Goal: Task Accomplishment & Management: Manage account settings

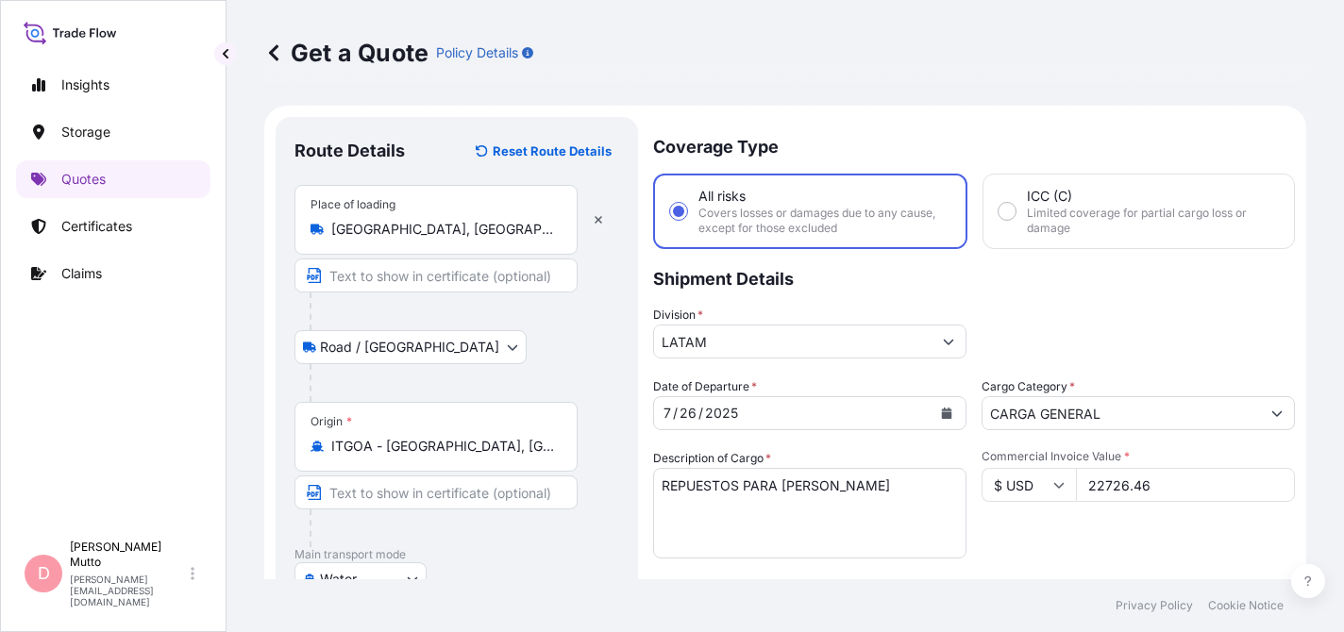
select select "Road / [GEOGRAPHIC_DATA]"
select select "Water"
select select "Road / [GEOGRAPHIC_DATA]"
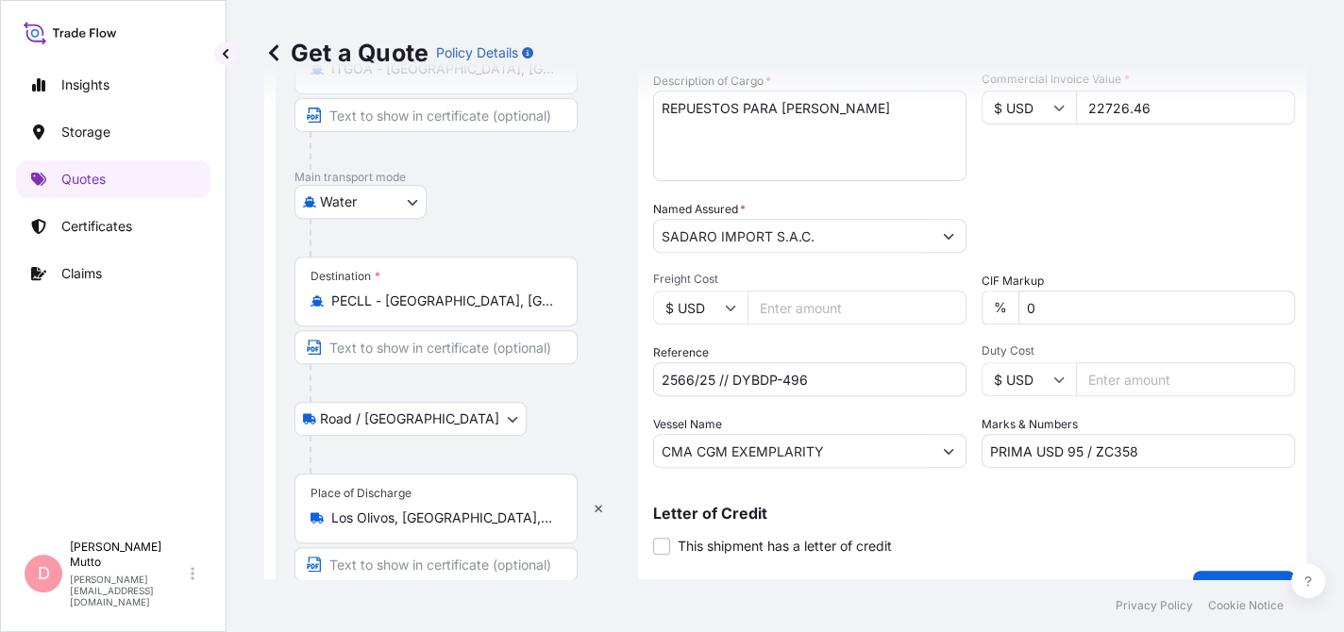
click at [760, 293] on input "Freight Cost" at bounding box center [857, 308] width 219 height 34
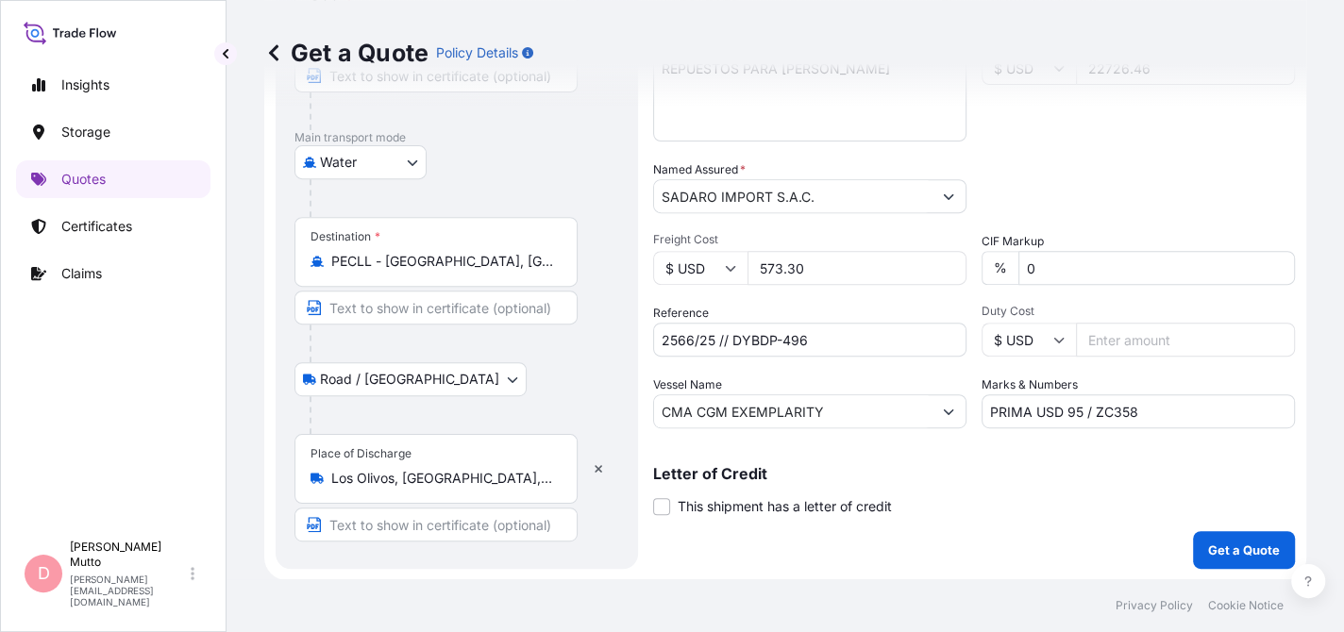
scroll to position [134, 0]
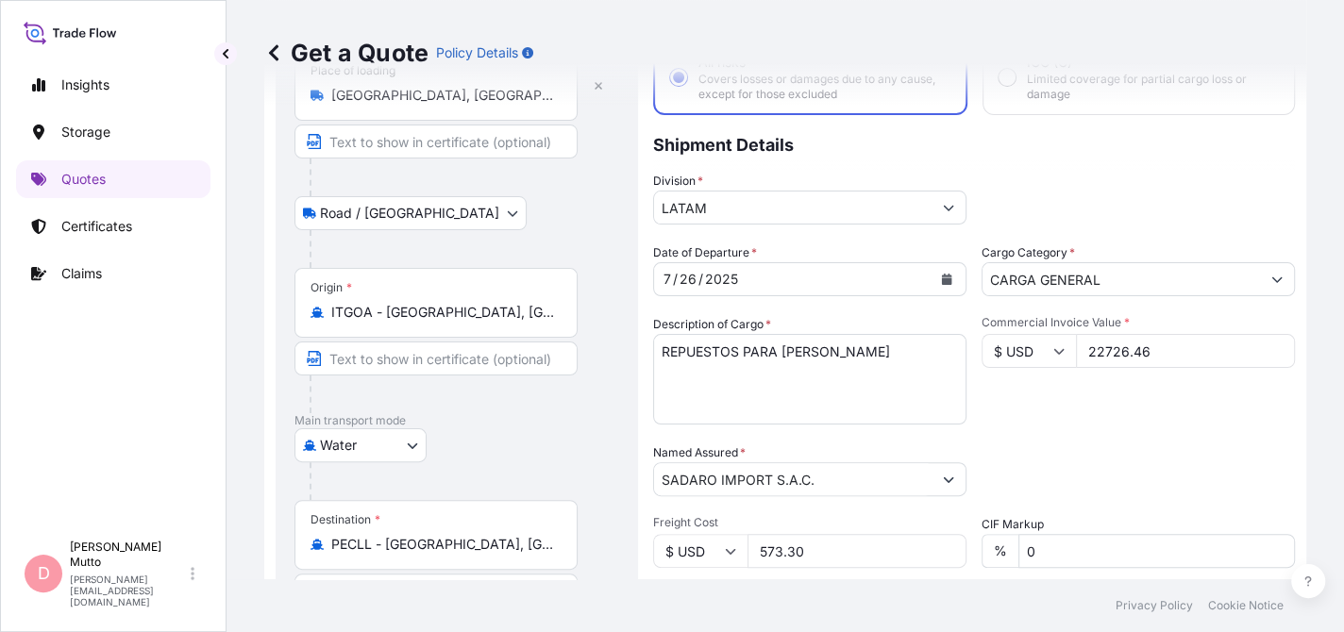
type input "573.30"
click at [1156, 346] on input "22726.46" at bounding box center [1185, 351] width 219 height 34
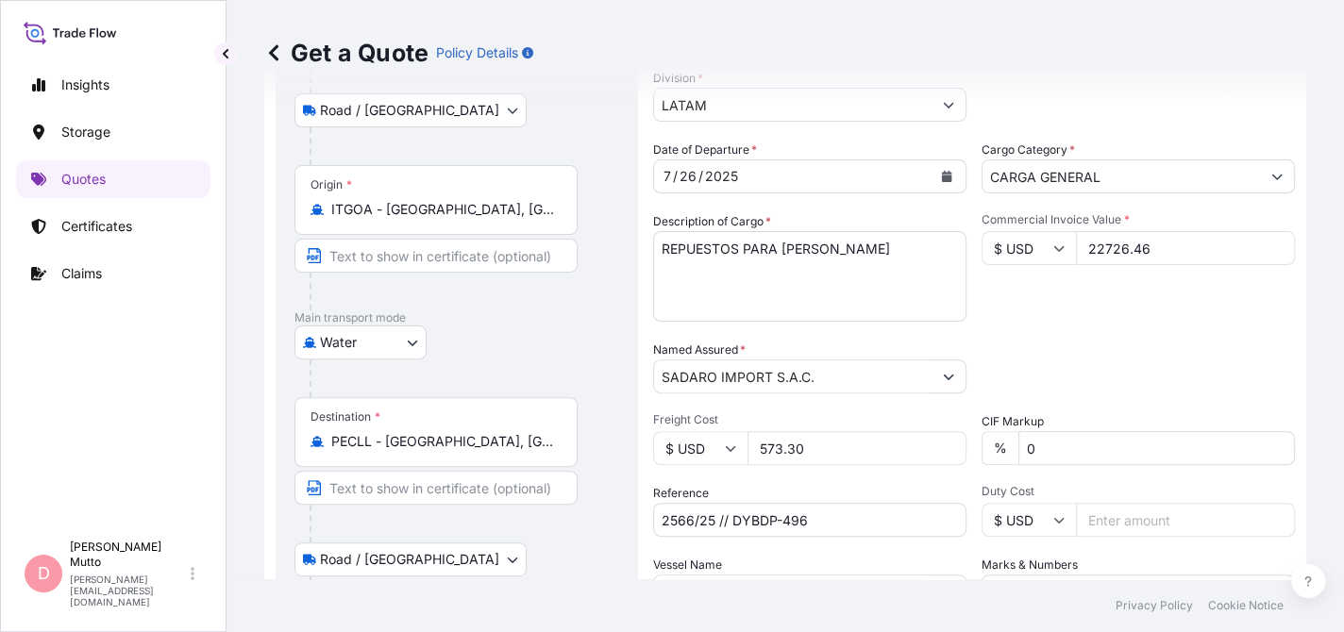
scroll to position [417, 0]
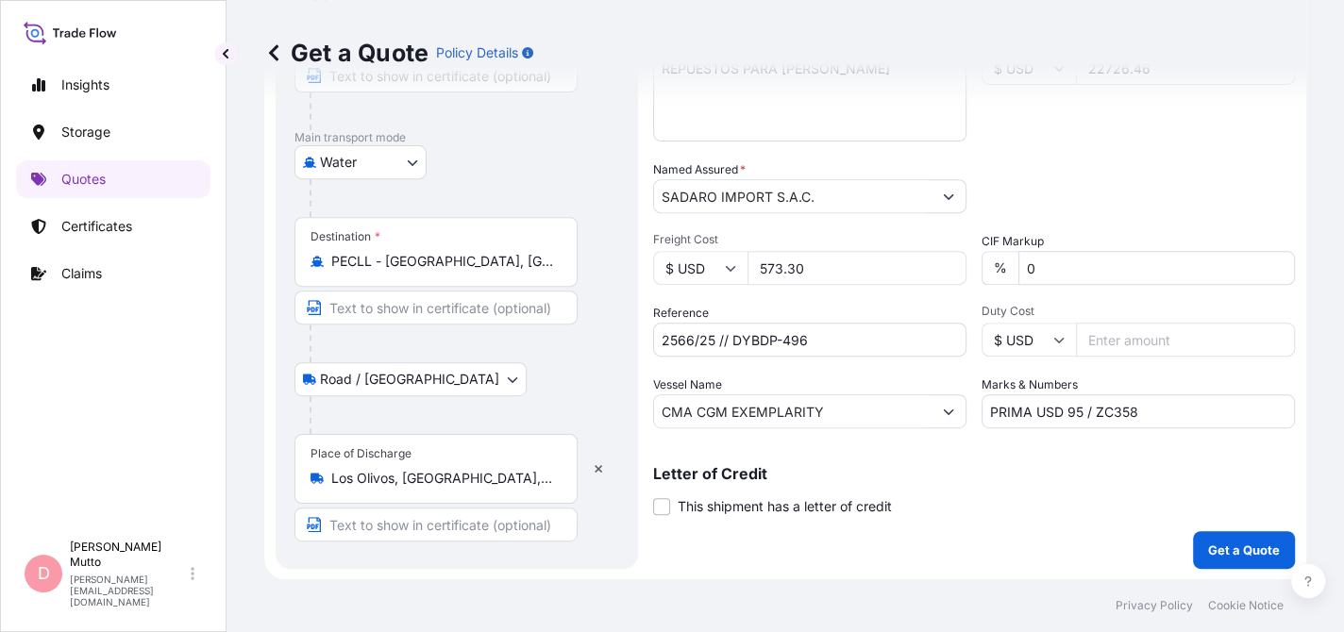
click at [1067, 406] on input "PRIMA USD 95 / ZC358" at bounding box center [1138, 412] width 313 height 34
click at [1073, 406] on input "PRIMA USD 95 / ZC358" at bounding box center [1138, 412] width 313 height 34
click at [1062, 410] on input "PRIMA USD / ZC358" at bounding box center [1138, 412] width 313 height 34
click at [1060, 410] on input "PRIMA USD / ZC358" at bounding box center [1138, 412] width 313 height 34
type input "PRIMA USD 131.95 / ZC358"
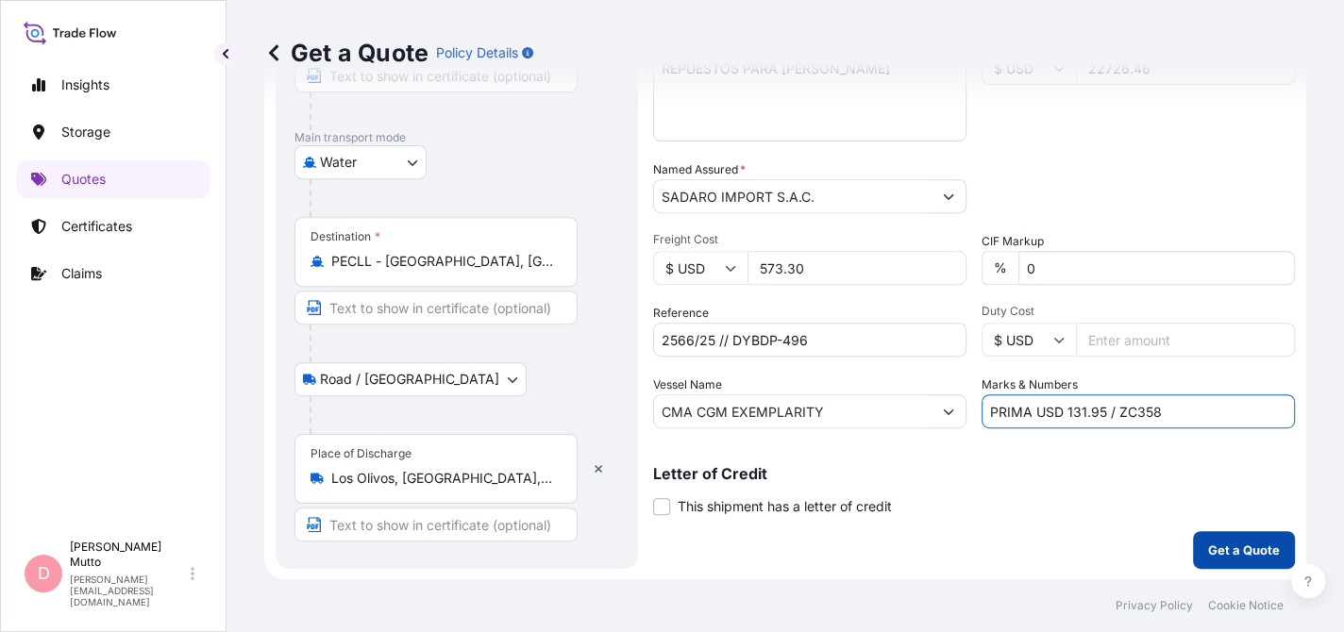
click at [1208, 534] on button "Get a Quote" at bounding box center [1244, 550] width 102 height 38
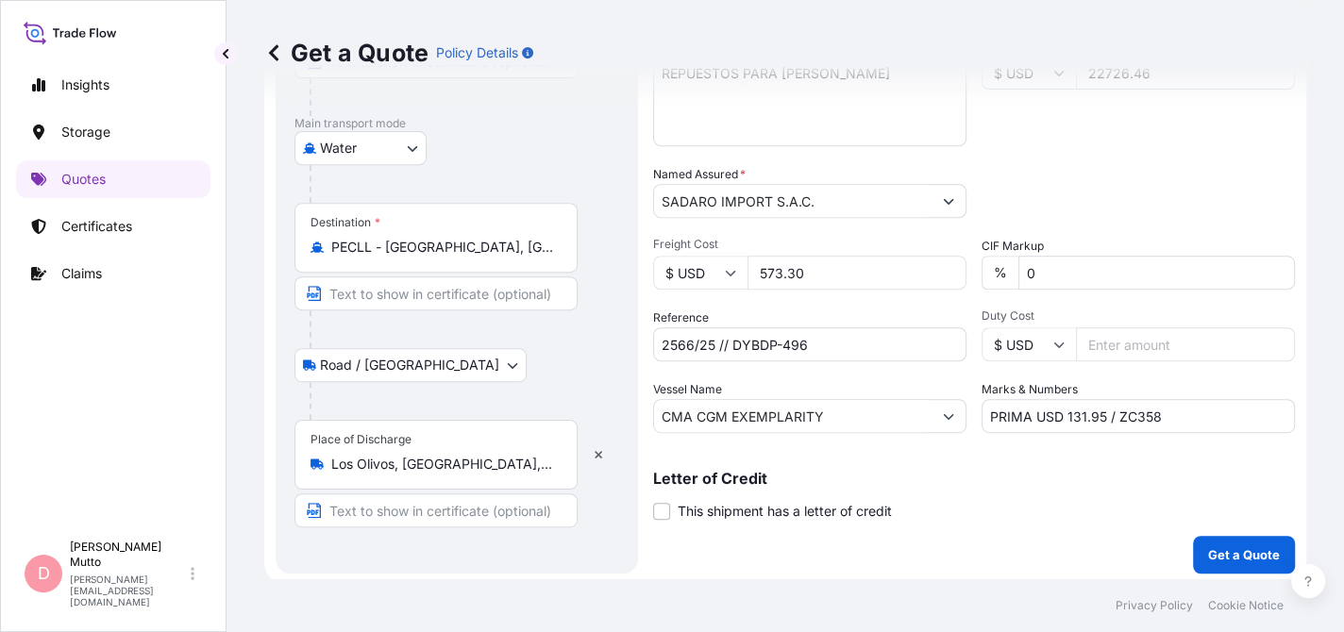
scroll to position [436, 0]
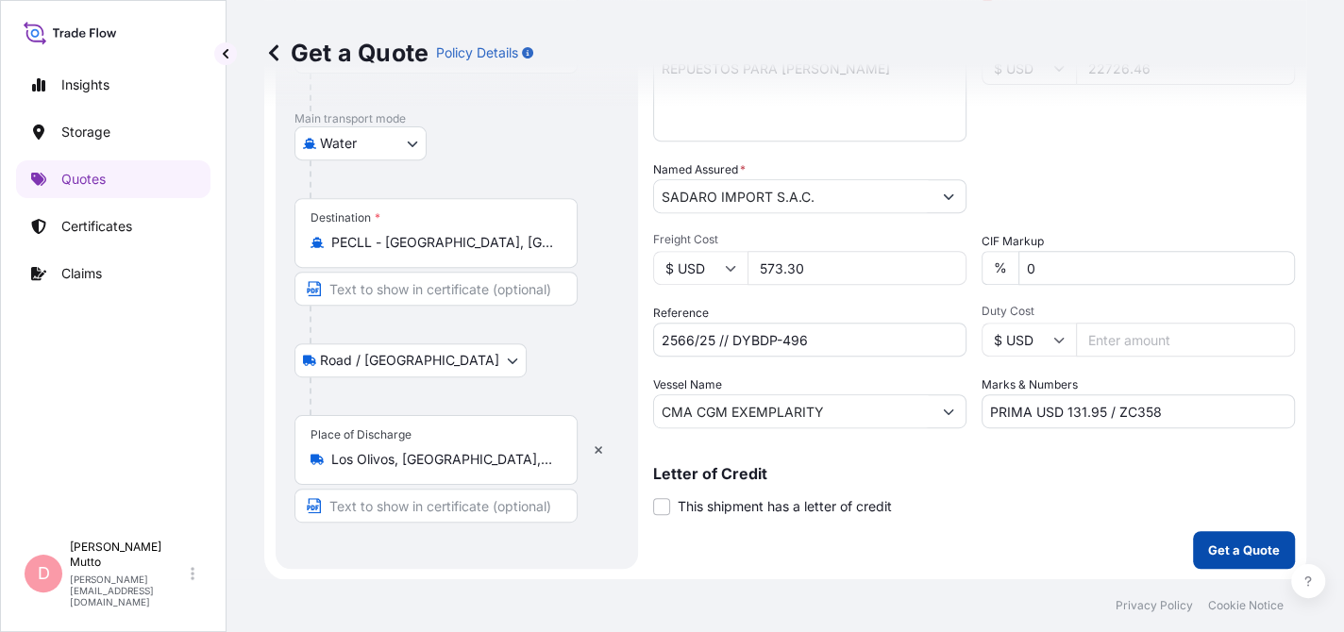
click at [1202, 537] on button "Get a Quote" at bounding box center [1244, 550] width 102 height 38
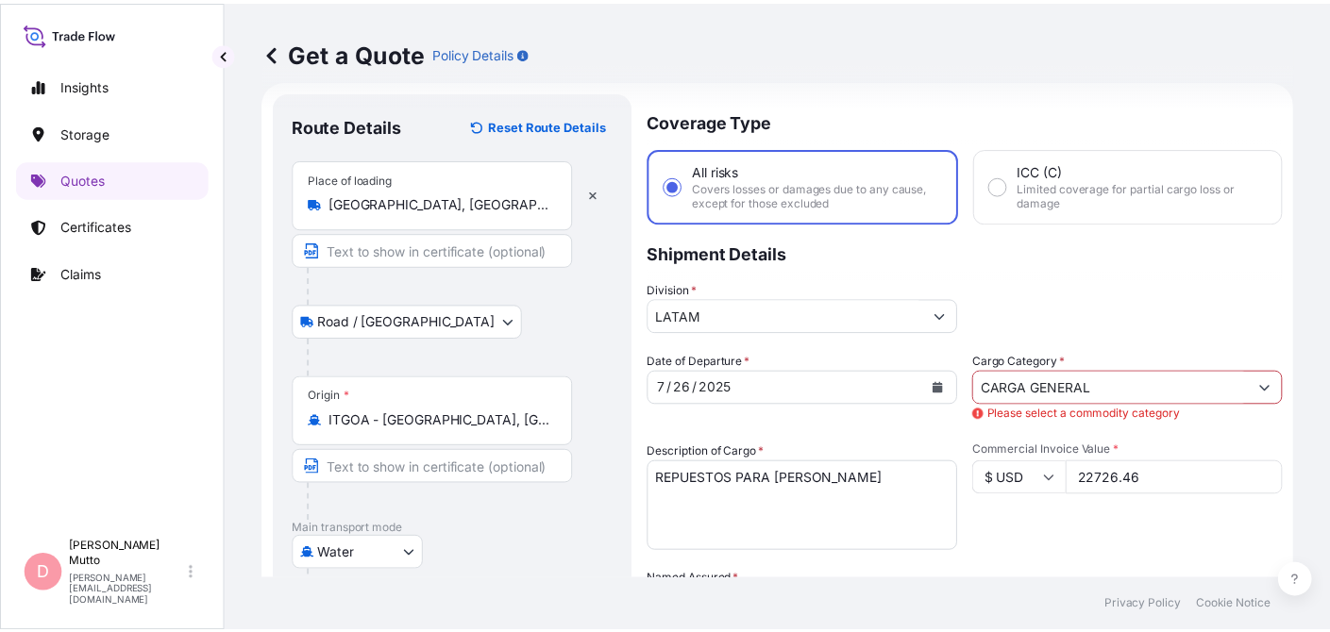
scroll to position [0, 0]
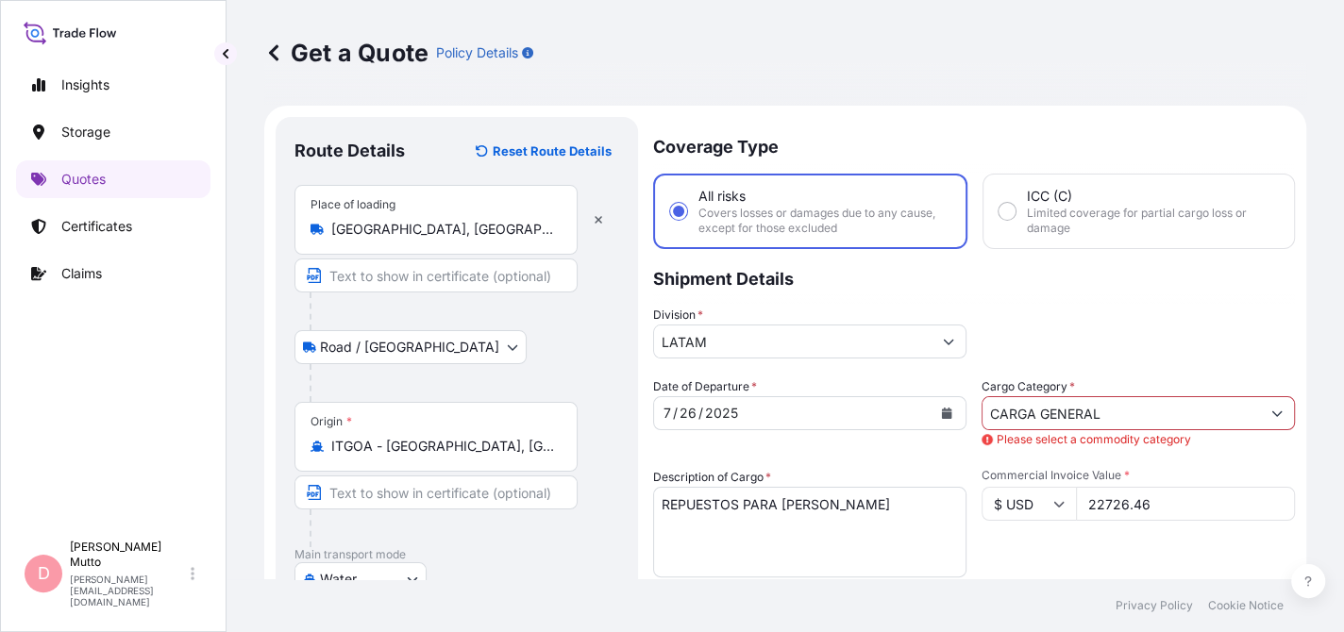
click at [1134, 425] on input "CARGA GENERAL" at bounding box center [1121, 413] width 277 height 34
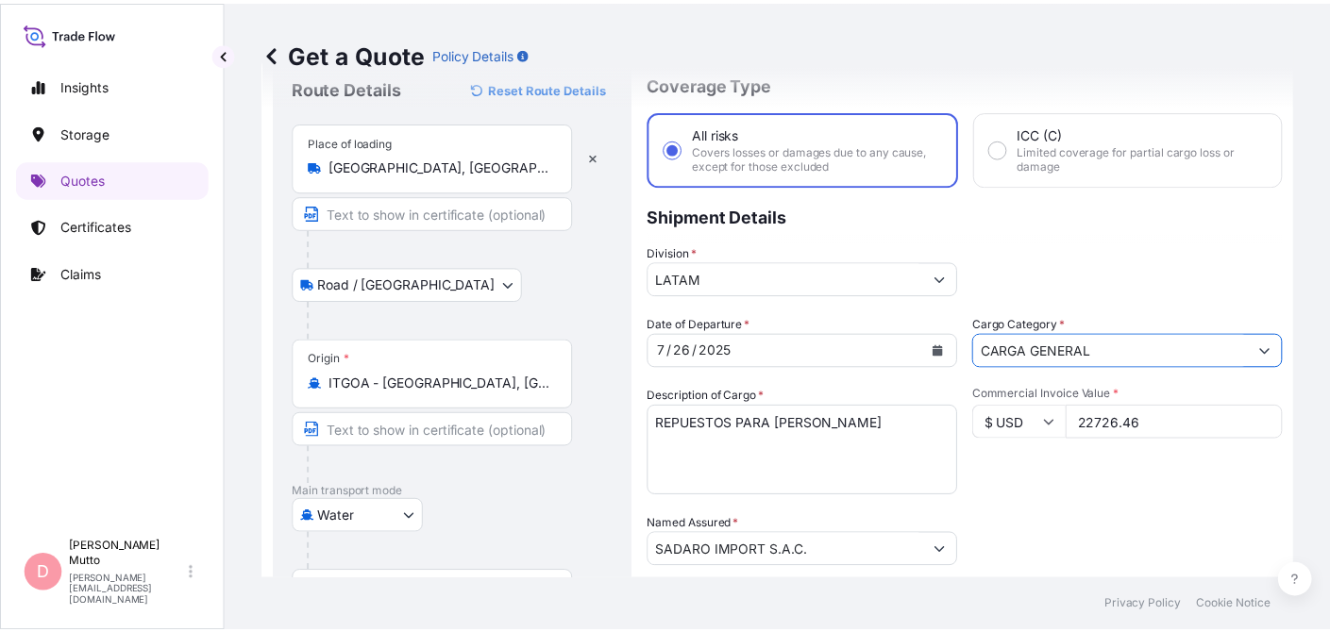
scroll to position [94, 0]
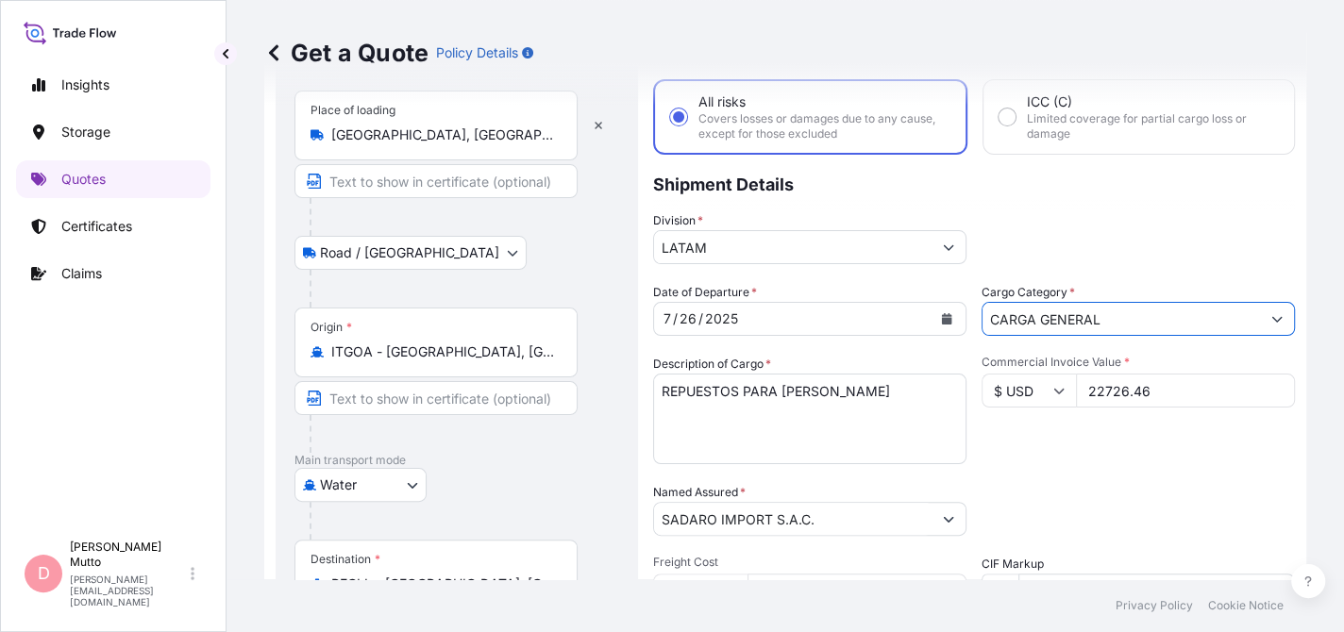
click at [1264, 314] on button "Show suggestions" at bounding box center [1277, 319] width 34 height 34
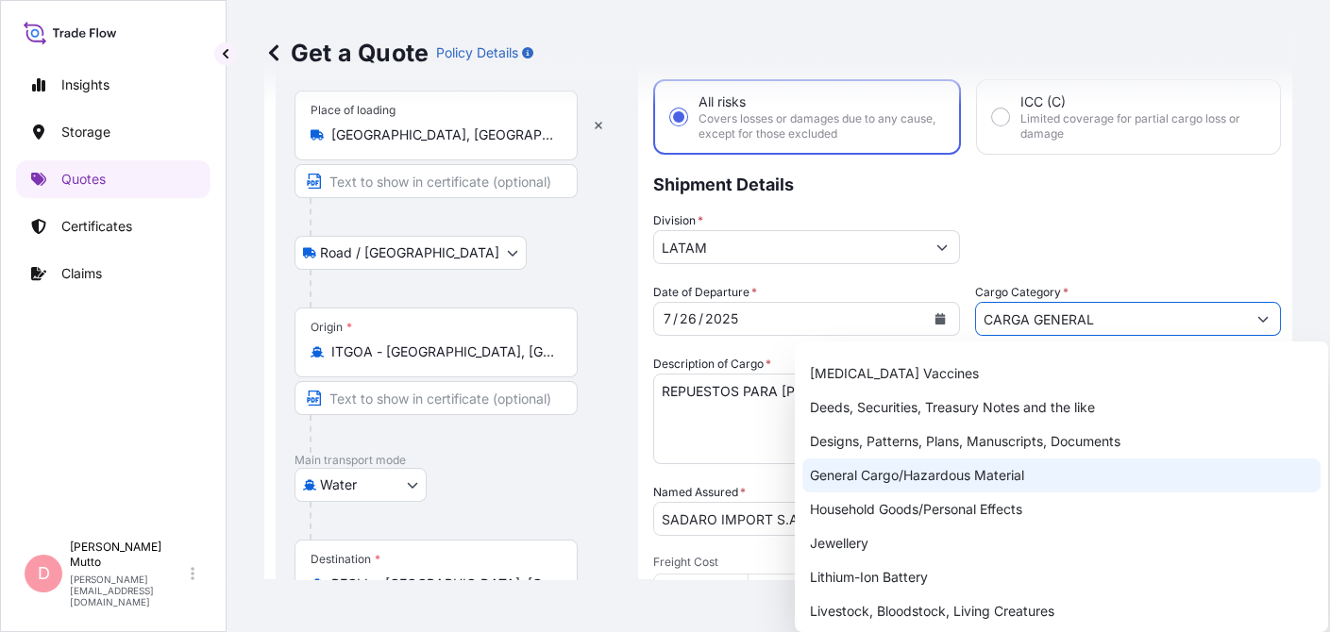
click at [1026, 469] on div "General Cargo/Hazardous Material" at bounding box center [1061, 476] width 518 height 34
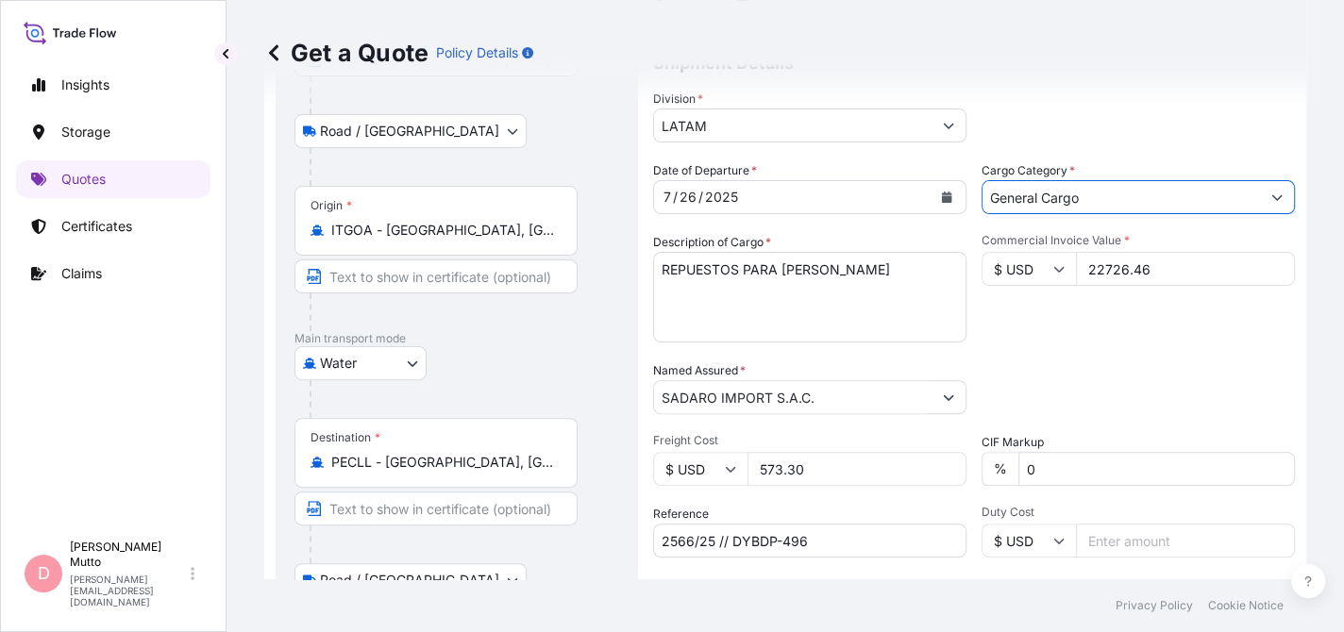
scroll to position [417, 0]
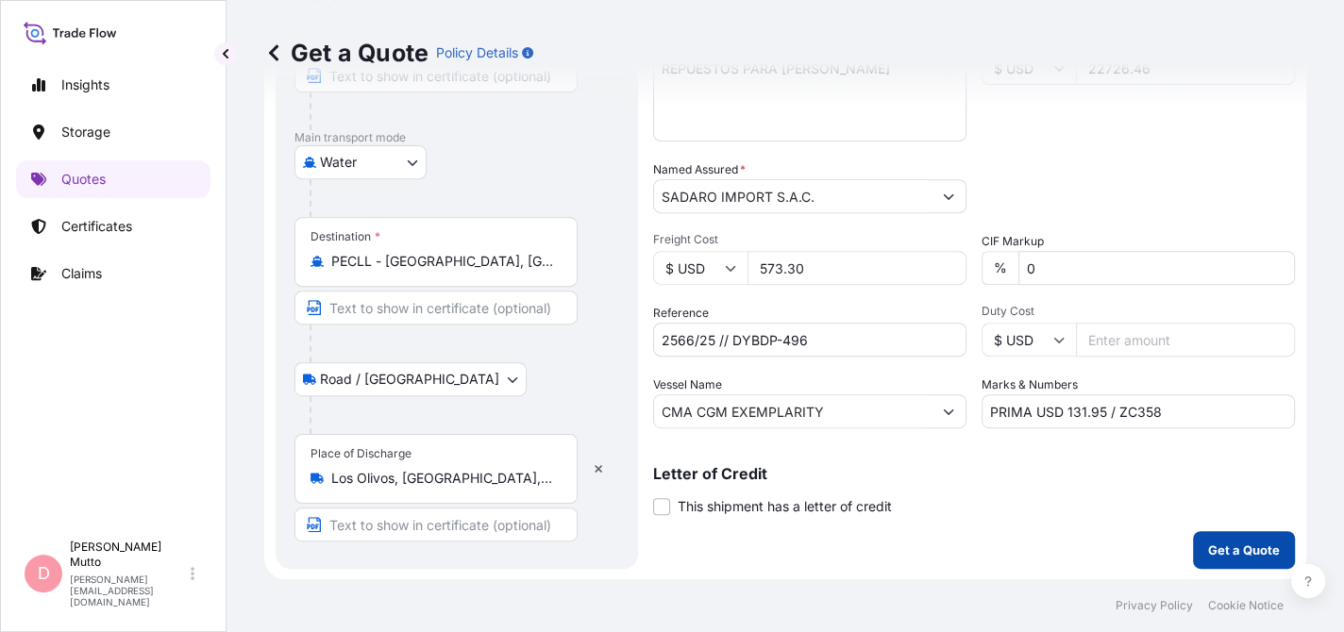
type input "General Cargo"
click at [1213, 555] on p "Get a Quote" at bounding box center [1244, 550] width 72 height 19
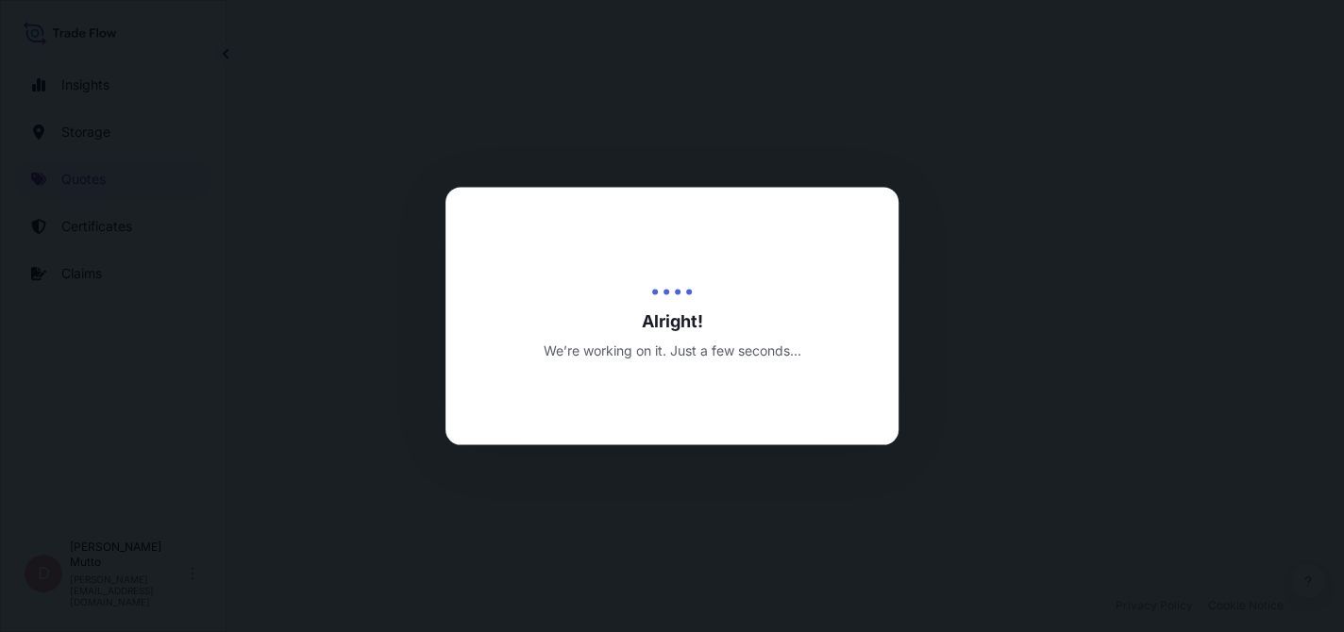
select select "Road / [GEOGRAPHIC_DATA]"
select select "Water"
select select "Road / [GEOGRAPHIC_DATA]"
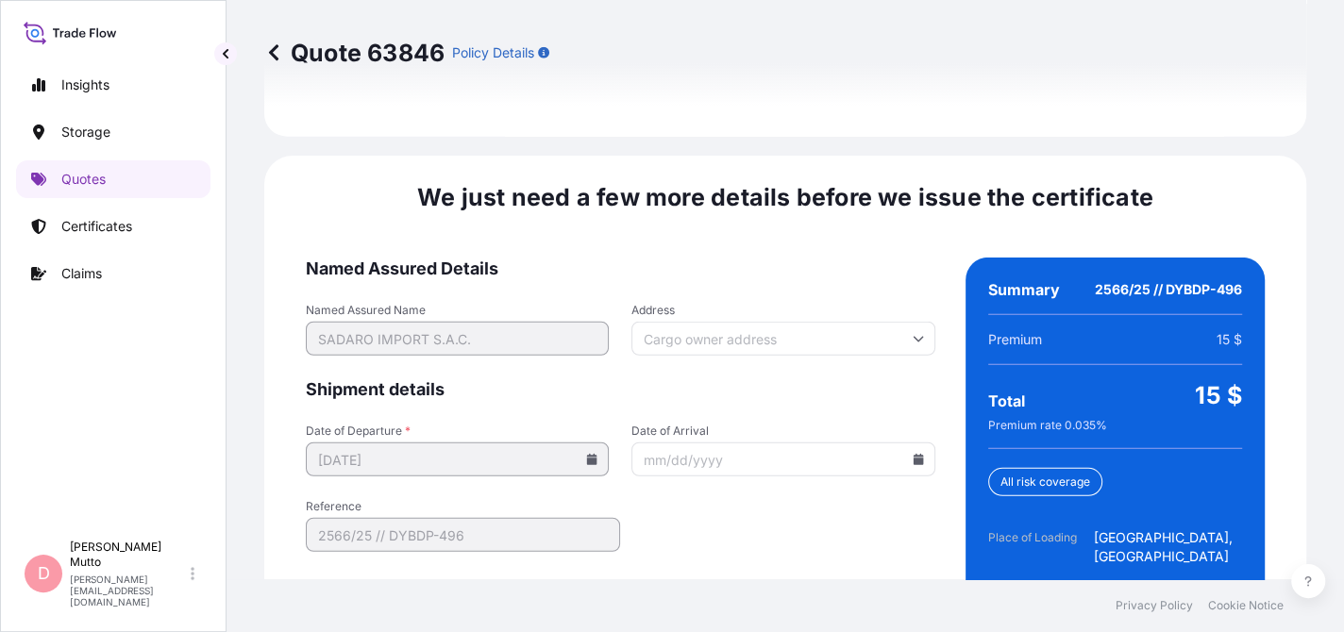
scroll to position [3120, 0]
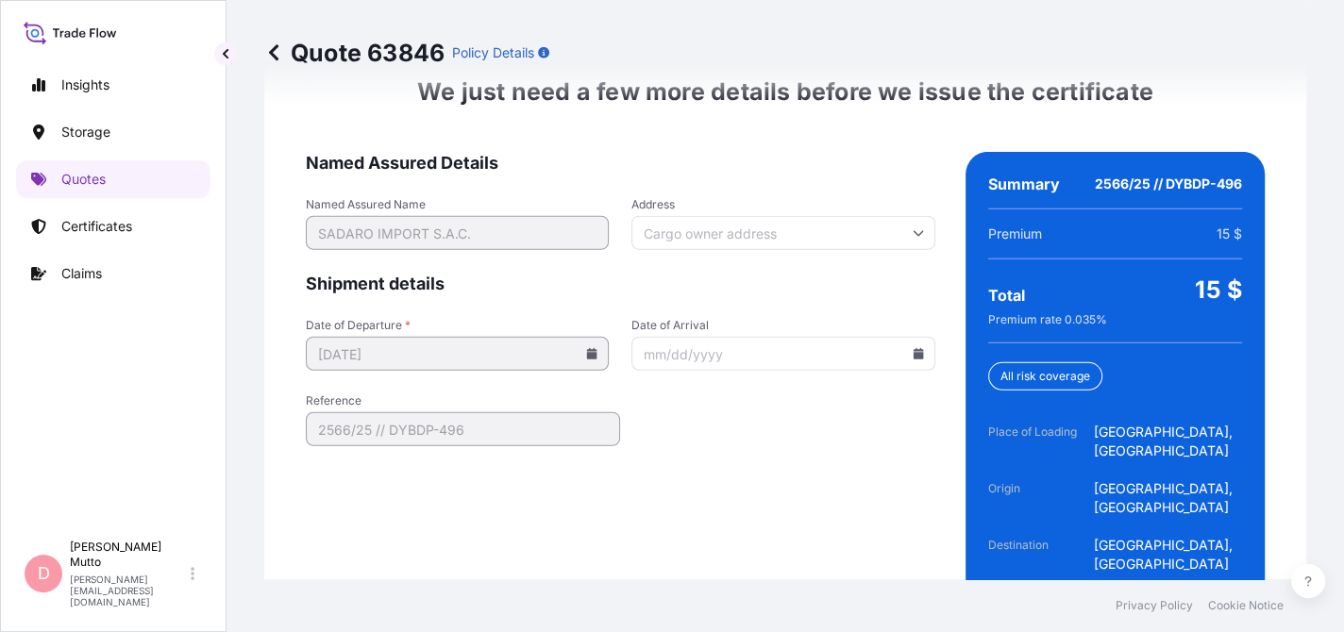
click at [913, 348] on icon at bounding box center [918, 353] width 10 height 11
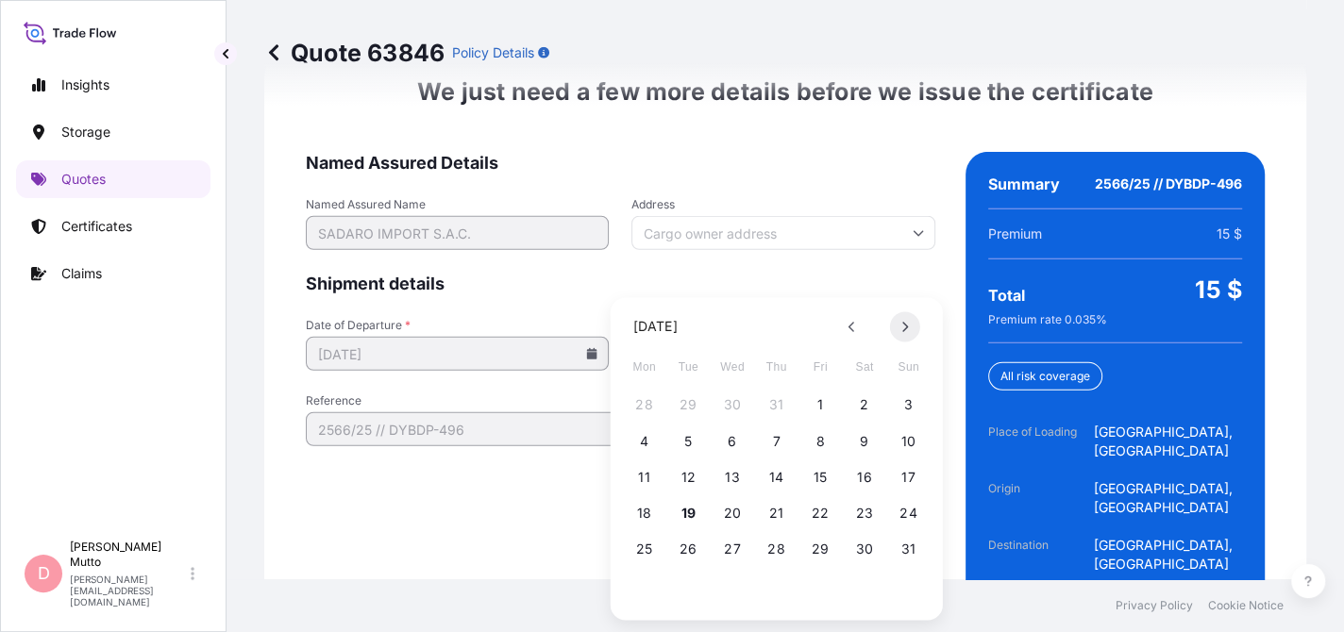
click at [898, 322] on button at bounding box center [905, 326] width 30 height 30
click at [815, 403] on button "5" at bounding box center [820, 405] width 30 height 30
type input "[DATE]"
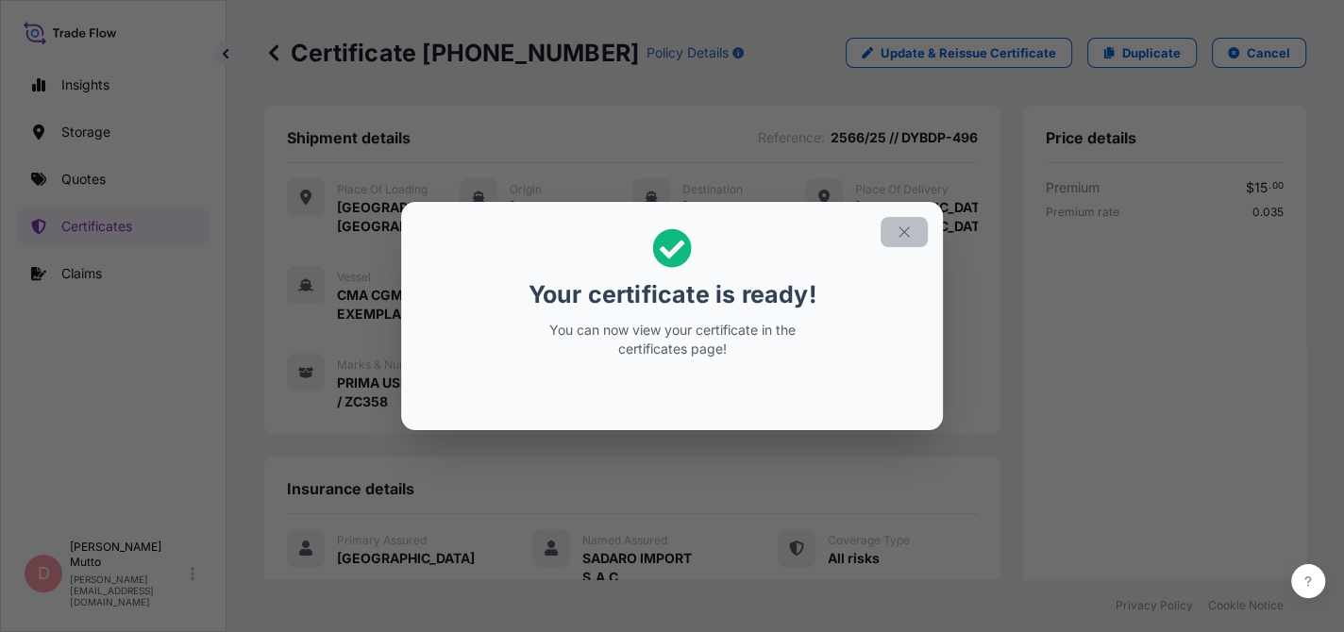
click at [916, 233] on button "button" at bounding box center [904, 232] width 47 height 30
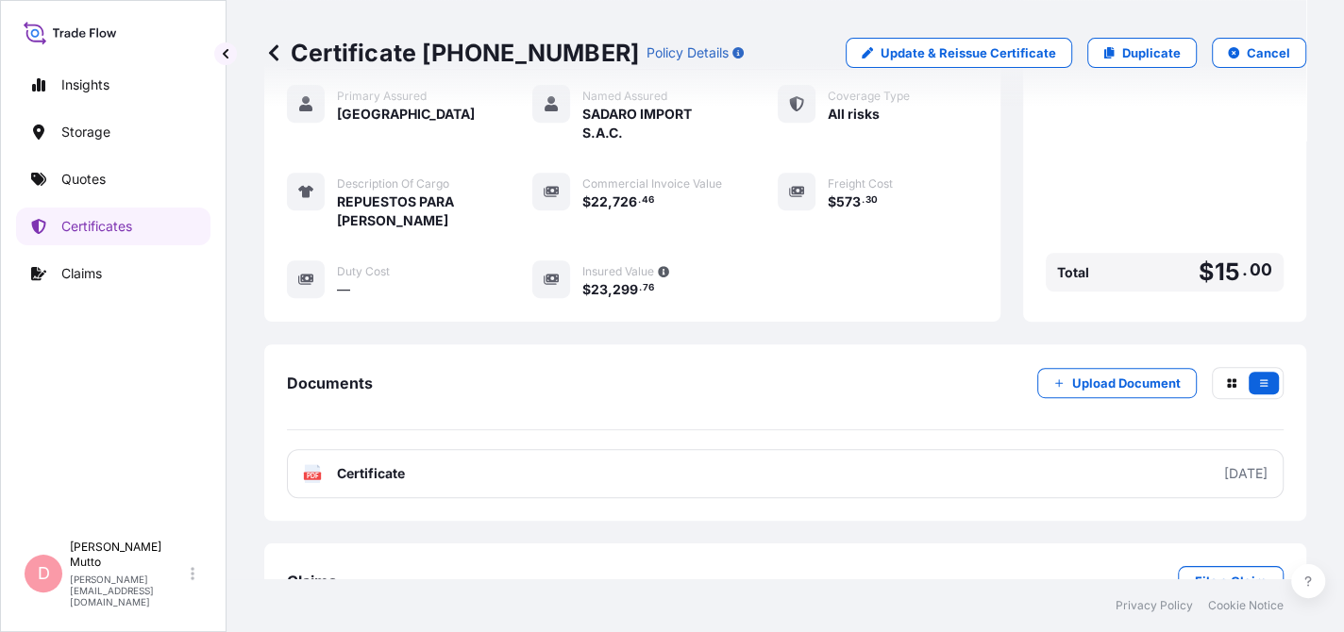
scroll to position [482, 0]
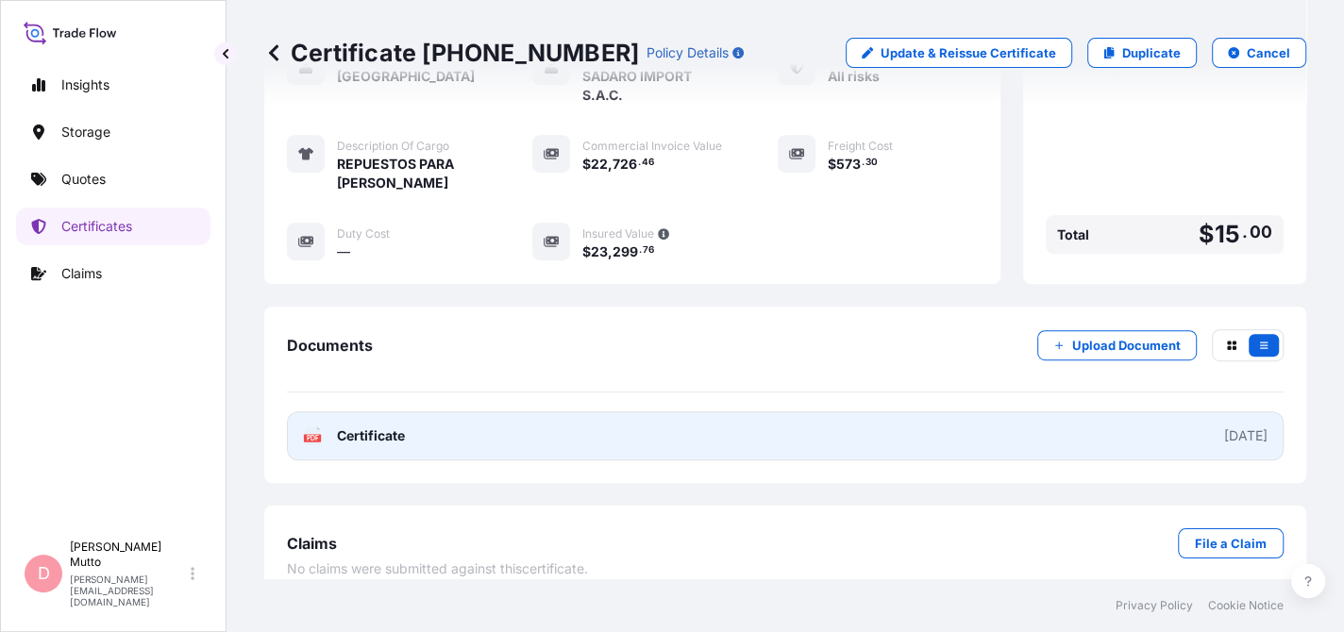
click at [757, 412] on link "PDF Certificate [DATE]" at bounding box center [785, 436] width 997 height 49
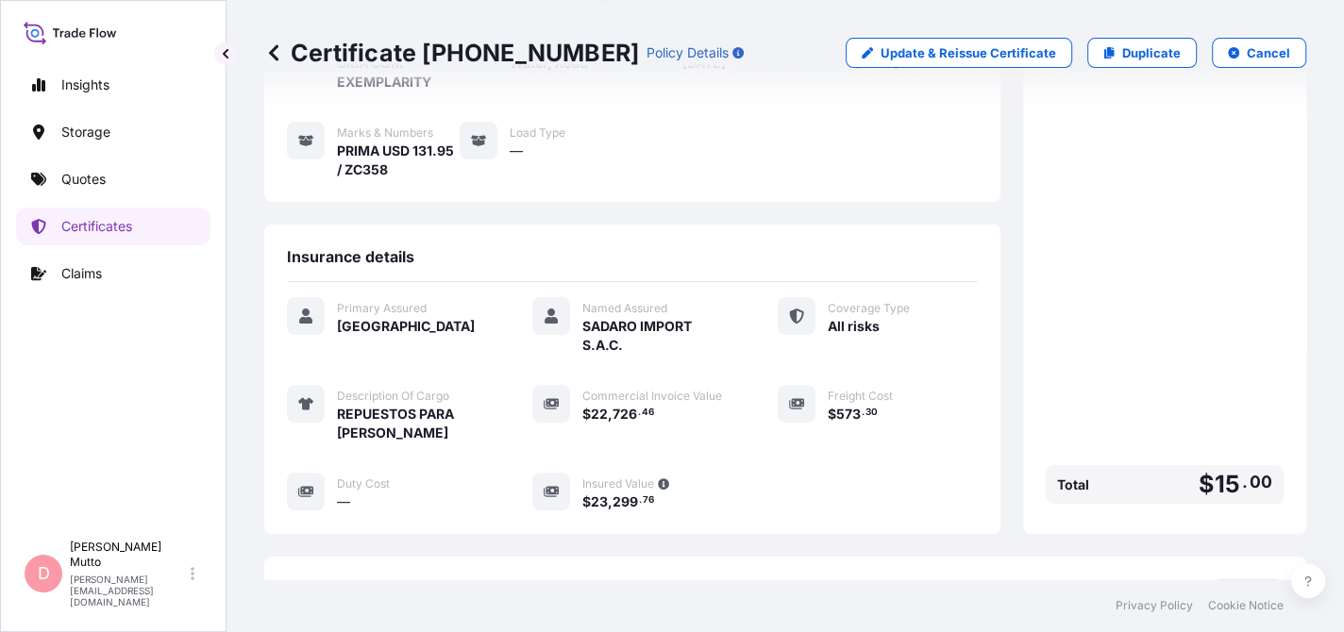
scroll to position [199, 0]
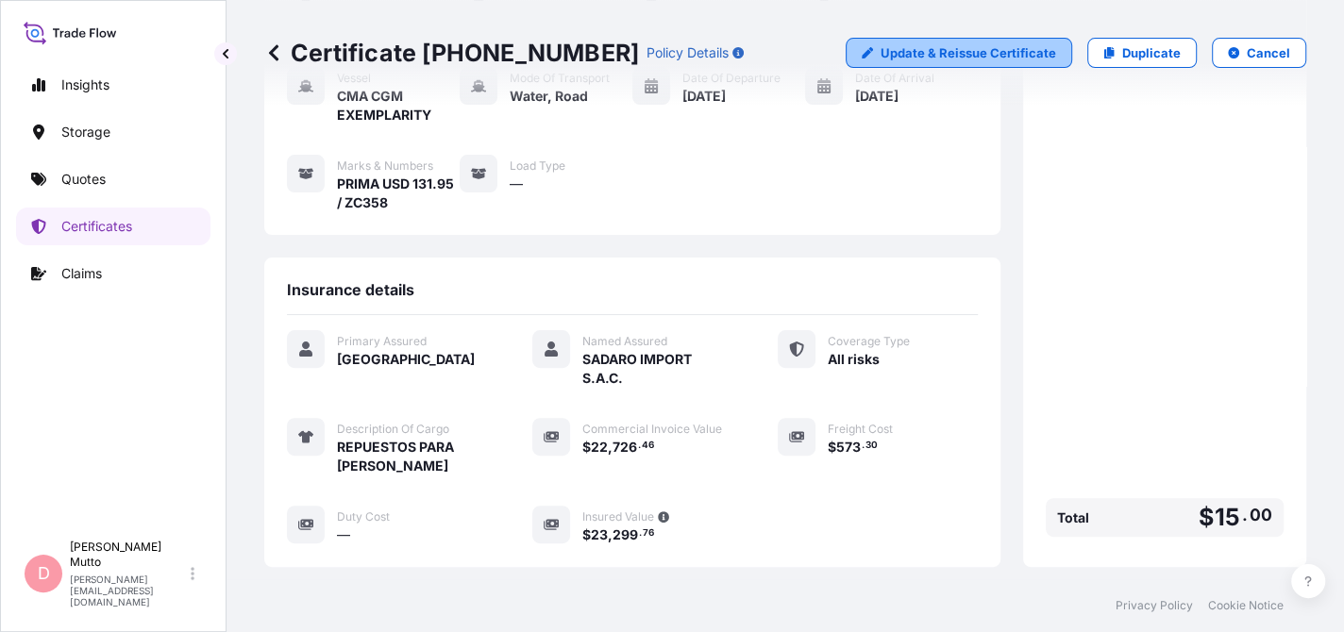
click at [905, 40] on link "Update & Reissue Certificate" at bounding box center [959, 53] width 227 height 30
select select "Road / [GEOGRAPHIC_DATA]"
select select "Water"
select select "Road / [GEOGRAPHIC_DATA]"
select select "31635"
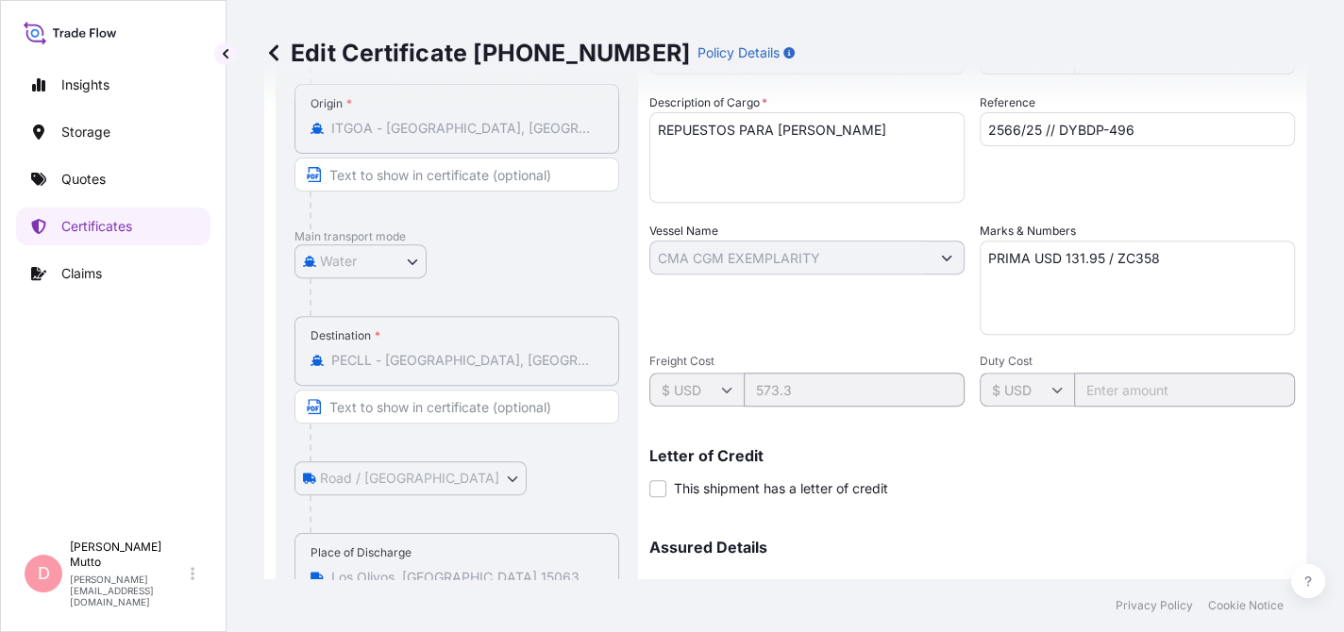
scroll to position [378, 0]
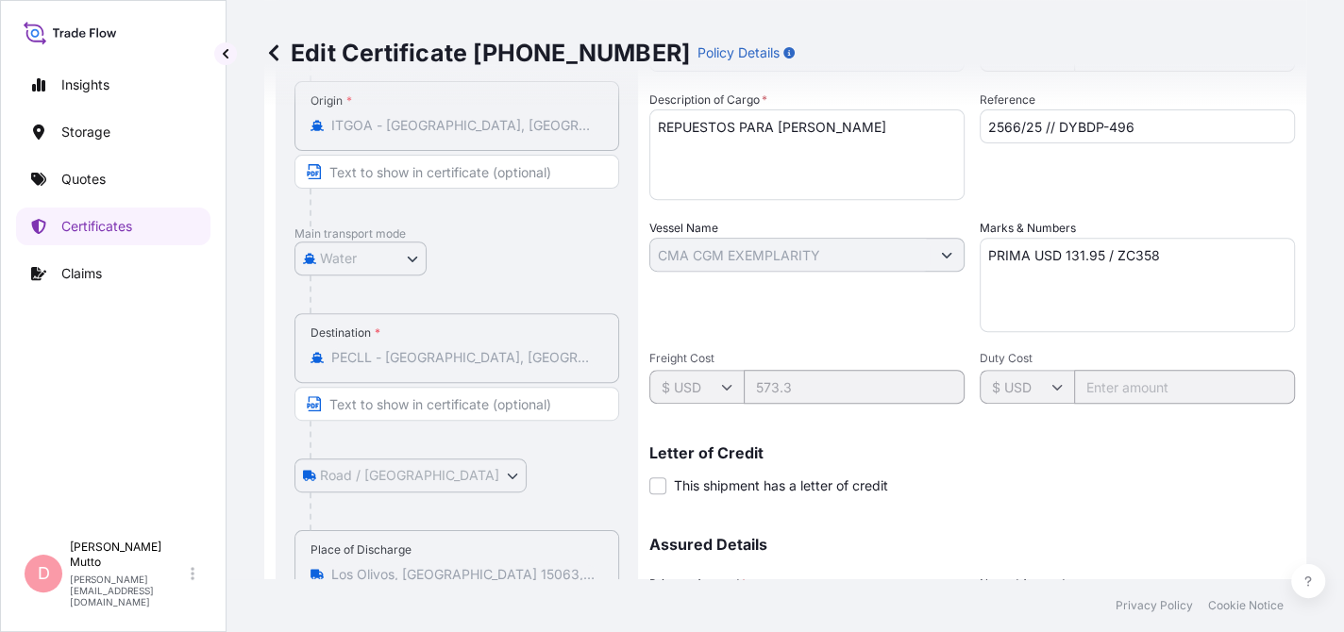
click at [427, 402] on input "Text to appear on certificate" at bounding box center [456, 404] width 325 height 34
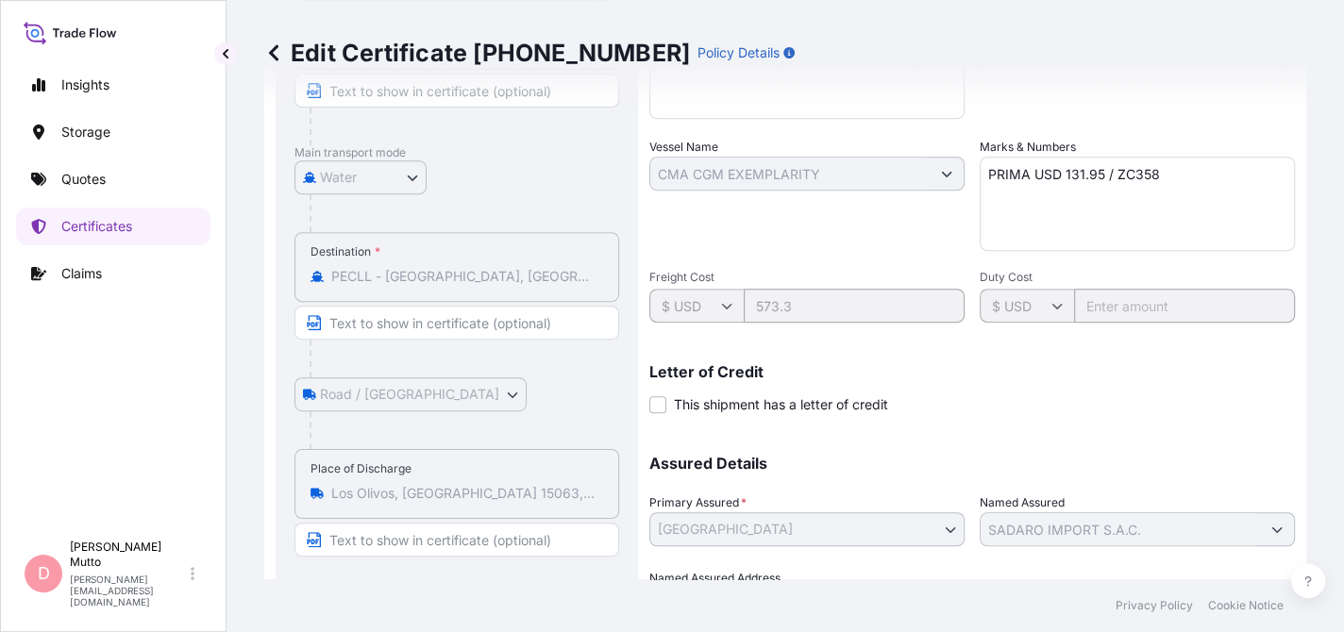
scroll to position [564, 0]
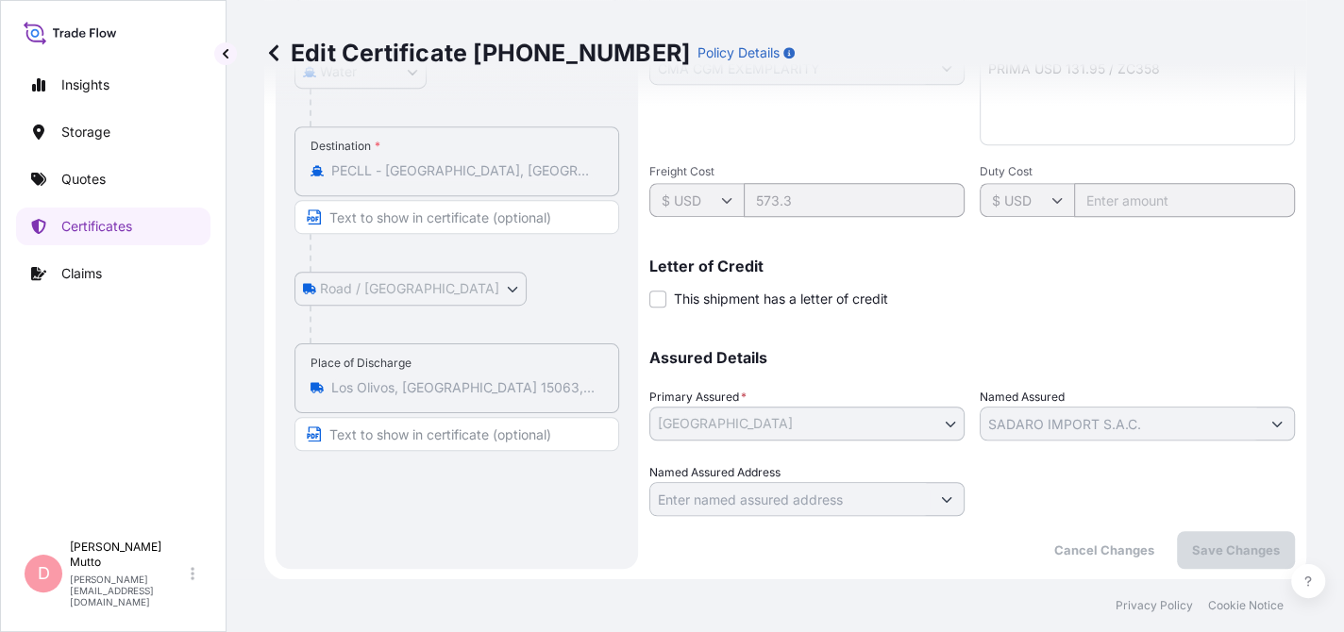
click at [441, 395] on div "Place of Discharge [GEOGRAPHIC_DATA], [GEOGRAPHIC_DATA], [GEOGRAPHIC_DATA]" at bounding box center [456, 379] width 325 height 70
click at [479, 346] on div "Place of Discharge [GEOGRAPHIC_DATA], [GEOGRAPHIC_DATA], [GEOGRAPHIC_DATA]" at bounding box center [456, 379] width 325 height 70
click at [481, 371] on div "Place of Discharge [GEOGRAPHIC_DATA], [GEOGRAPHIC_DATA], [GEOGRAPHIC_DATA]" at bounding box center [456, 379] width 325 height 70
click at [480, 372] on div "Place of Discharge [GEOGRAPHIC_DATA], [GEOGRAPHIC_DATA], [GEOGRAPHIC_DATA]" at bounding box center [456, 379] width 325 height 70
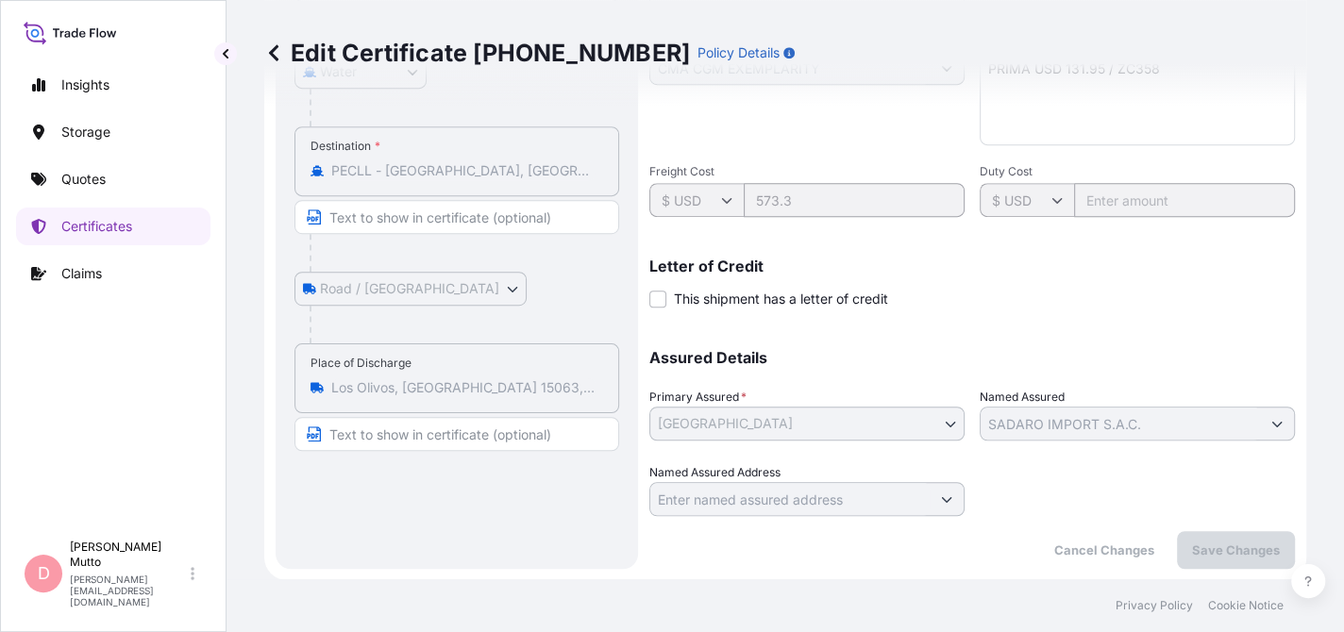
click at [480, 372] on div "Place of Discharge [GEOGRAPHIC_DATA], [GEOGRAPHIC_DATA], [GEOGRAPHIC_DATA]" at bounding box center [456, 379] width 325 height 70
click at [269, 49] on icon at bounding box center [273, 52] width 19 height 19
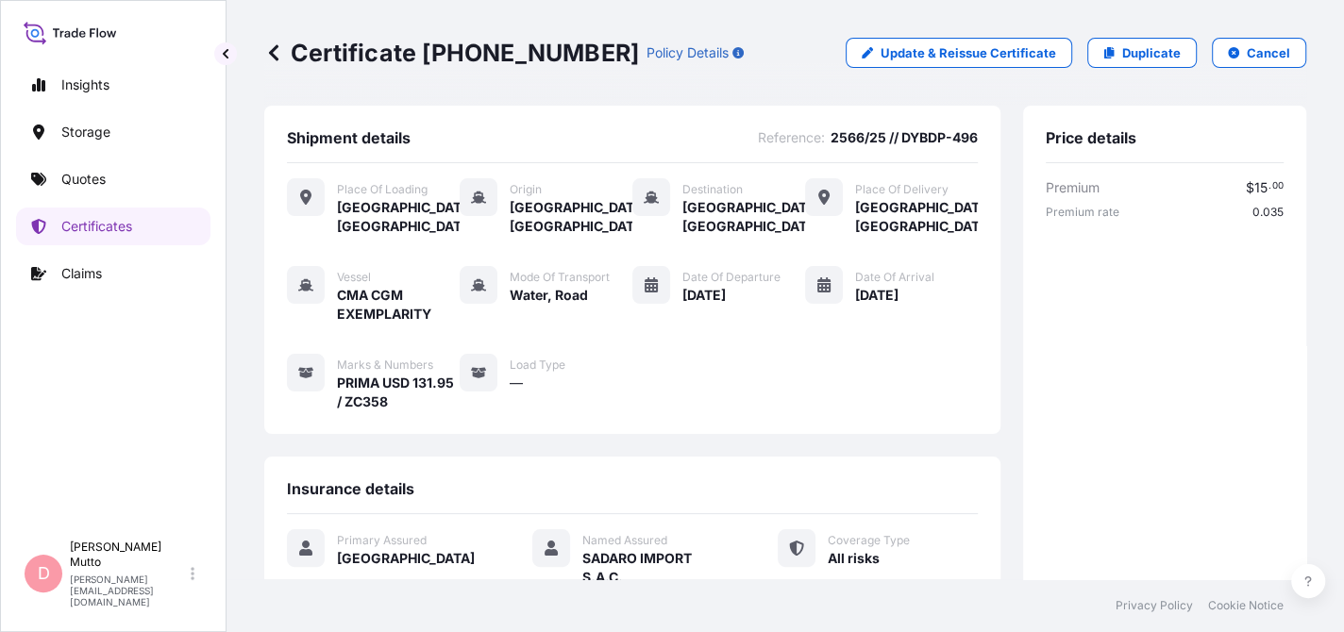
click at [1158, 287] on div "Premium $ 15 . 00 Premium rate 0.035 Total $ 15 . 00" at bounding box center [1165, 460] width 238 height 565
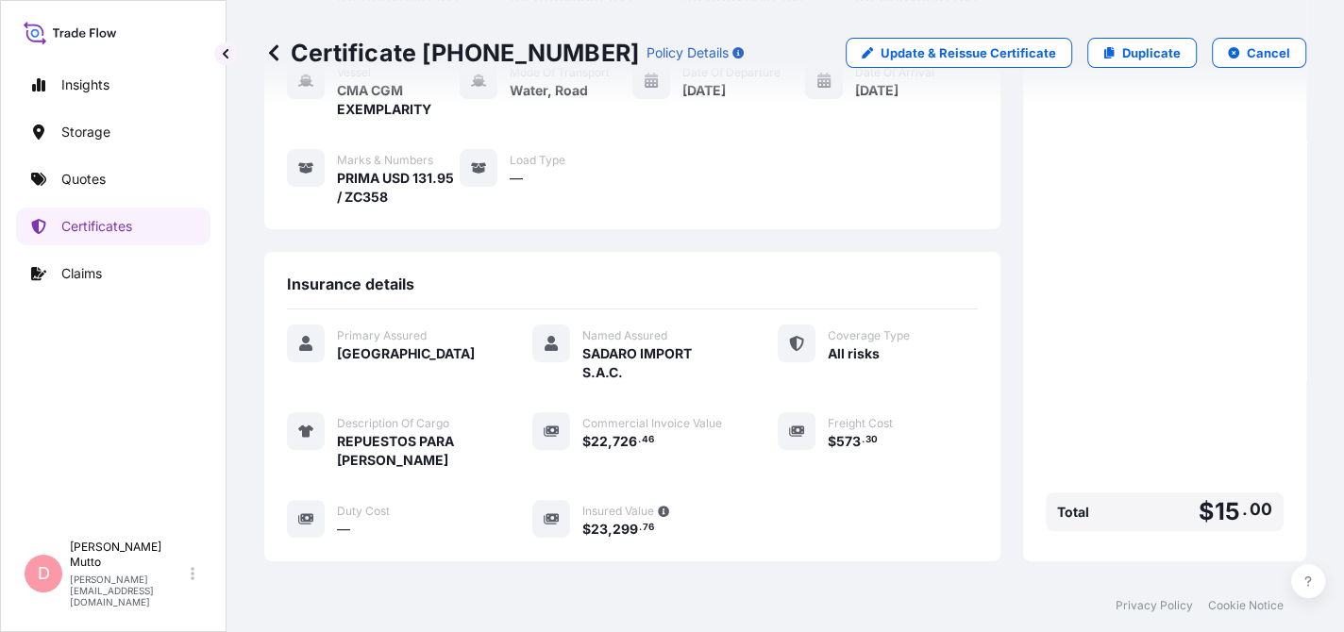
scroll to position [205, 0]
